Goal: Information Seeking & Learning: Learn about a topic

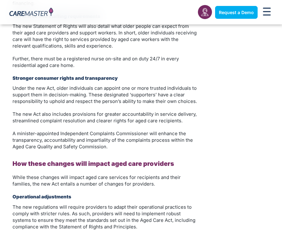
scroll to position [845, 0]
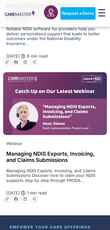
scroll to position [2035, 0]
